Goal: Register for event/course

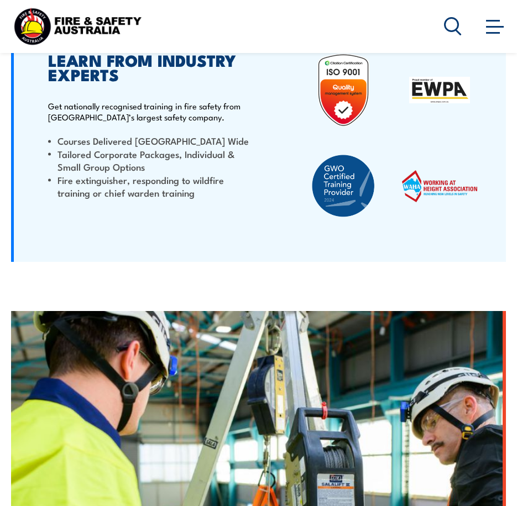
scroll to position [3096, 0]
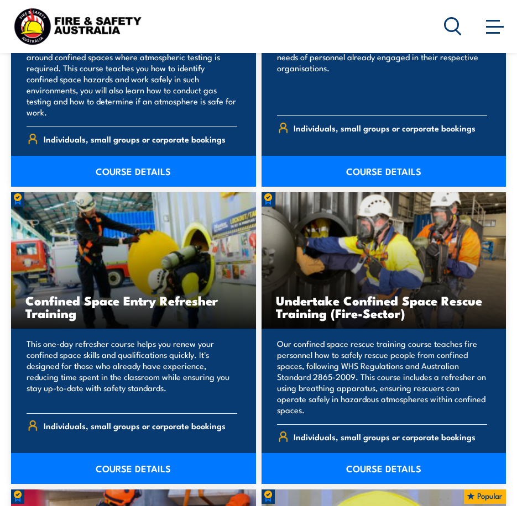
scroll to position [1129, 0]
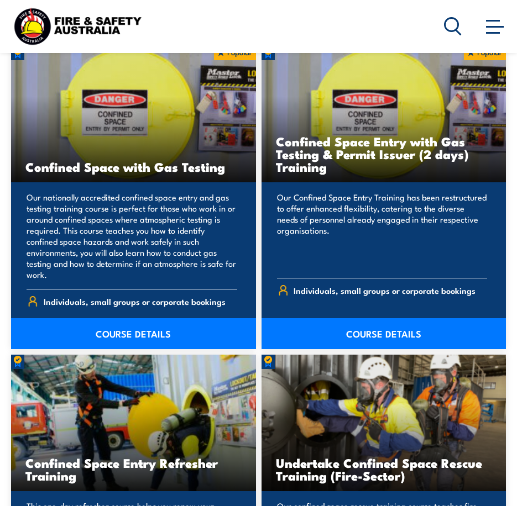
click at [452, 21] on icon at bounding box center [453, 26] width 18 height 18
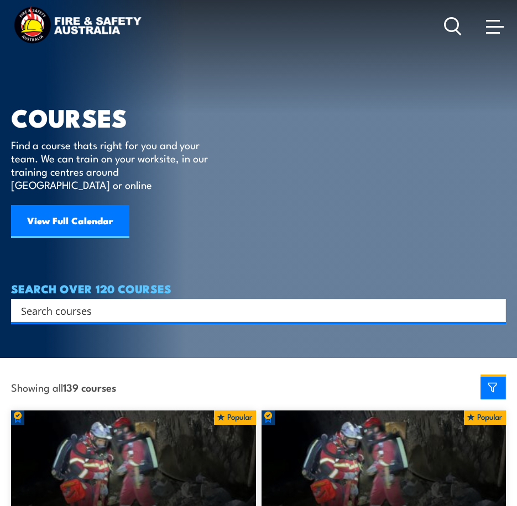
click at [134, 302] on input "Search input" at bounding box center [251, 310] width 461 height 17
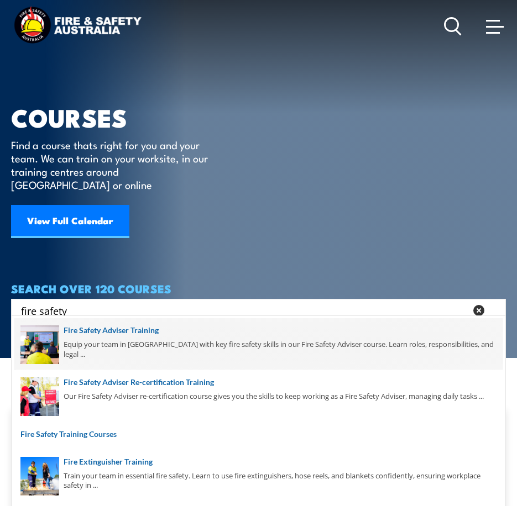
type input "fire safety"
click at [180, 337] on span at bounding box center [258, 344] width 488 height 52
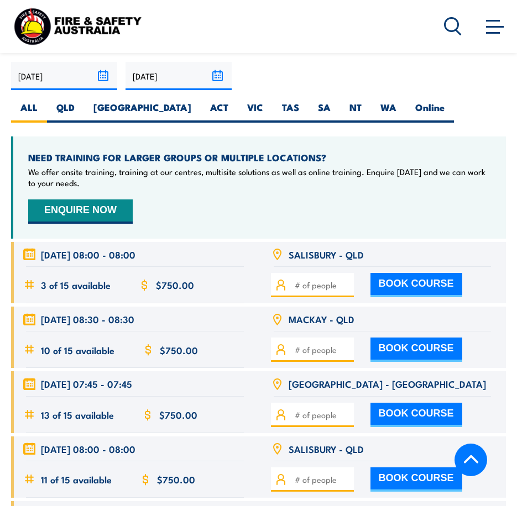
scroll to position [2156, 0]
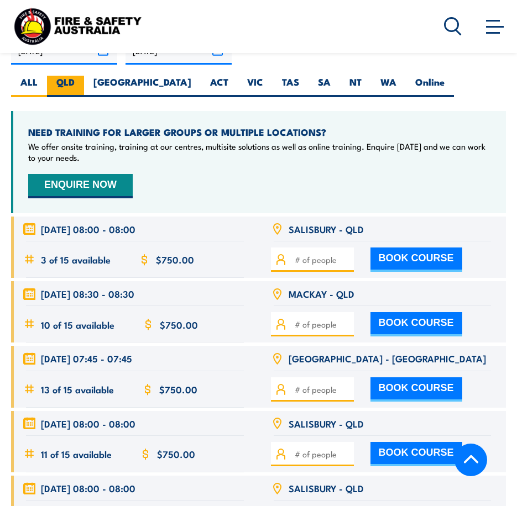
click at [72, 85] on label "QLD" at bounding box center [65, 87] width 37 height 22
click at [75, 83] on input "QLD" at bounding box center [78, 79] width 7 height 7
radio input "true"
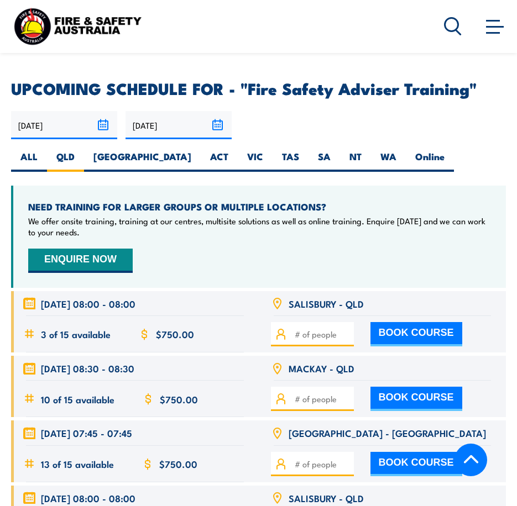
scroll to position [2107, 0]
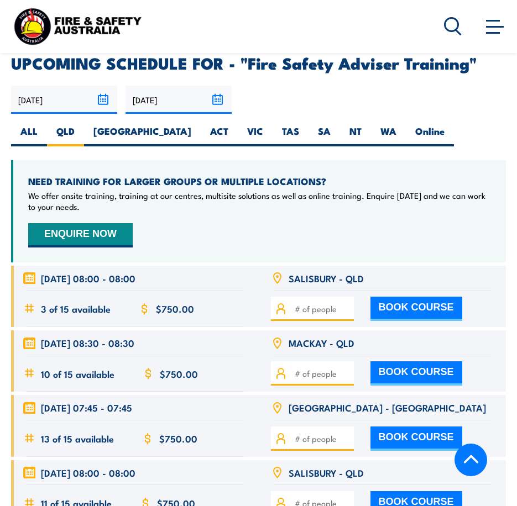
click at [416, 311] on button "BOOK COURSE" at bounding box center [416, 309] width 92 height 24
click at [312, 306] on input "number" at bounding box center [322, 309] width 55 height 12
type input "1"
click at [345, 305] on input "1" at bounding box center [322, 309] width 55 height 12
click at [388, 308] on button "BOOK COURSE" at bounding box center [416, 309] width 92 height 24
